Goal: Navigation & Orientation: Find specific page/section

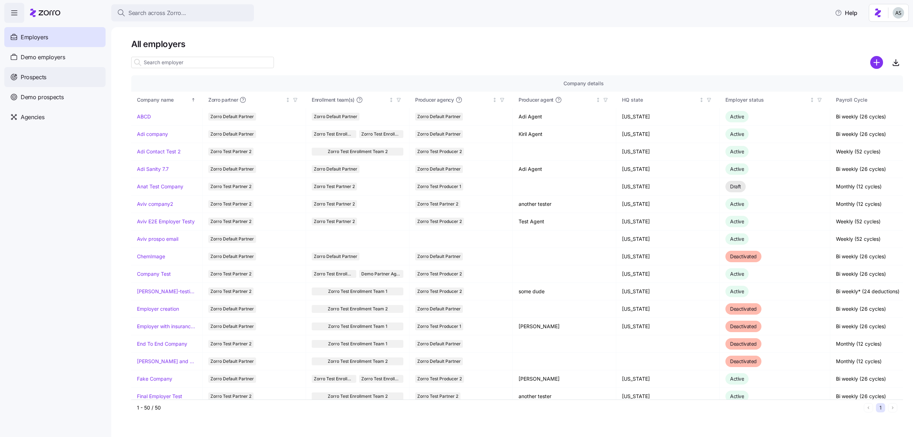
click at [43, 73] on span "Prospects" at bounding box center [34, 77] width 26 height 9
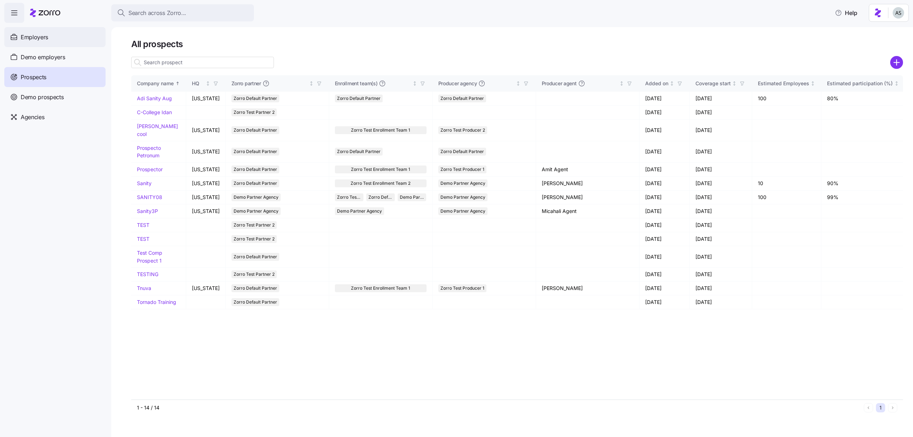
click at [54, 33] on div "Employers" at bounding box center [54, 37] width 101 height 20
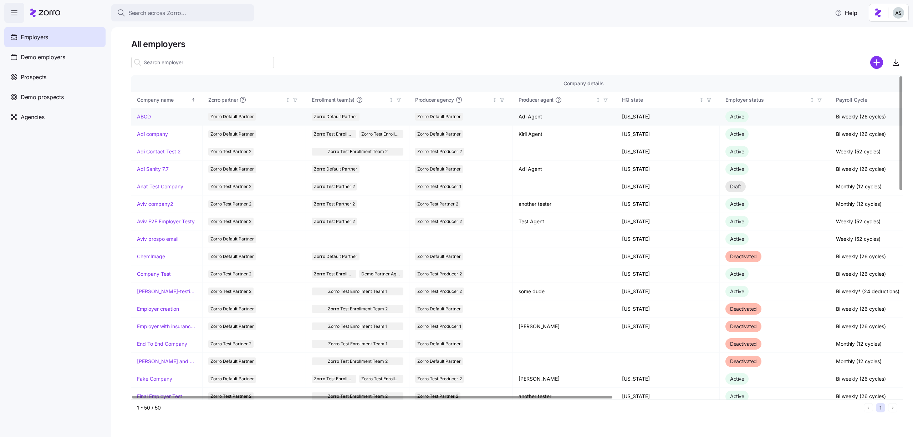
click at [148, 117] on link "ABCD" at bounding box center [144, 116] width 14 height 7
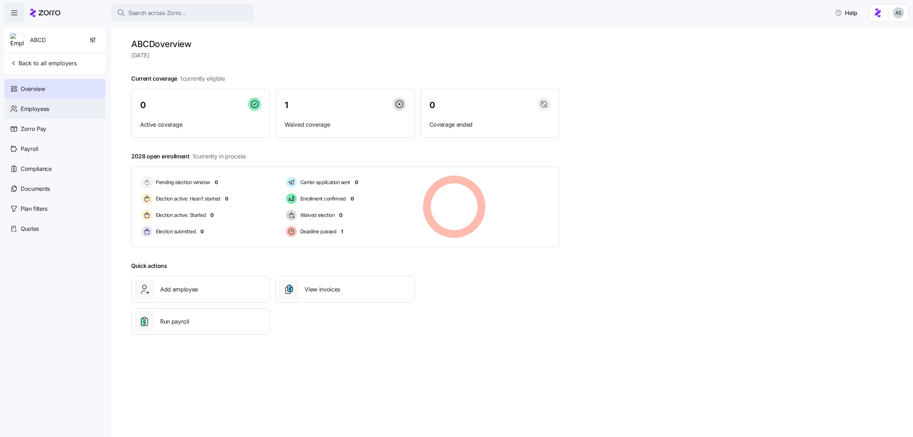
click at [41, 114] on div "Employees" at bounding box center [54, 109] width 101 height 20
